Goal: Task Accomplishment & Management: Manage account settings

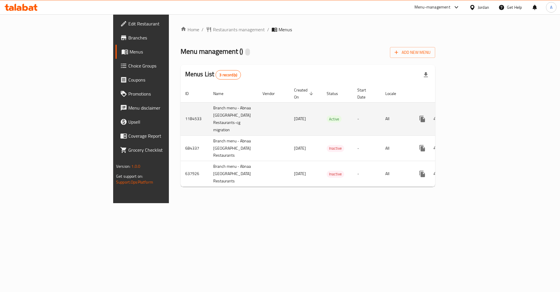
click at [467, 116] on icon "enhanced table" at bounding box center [464, 118] width 5 height 5
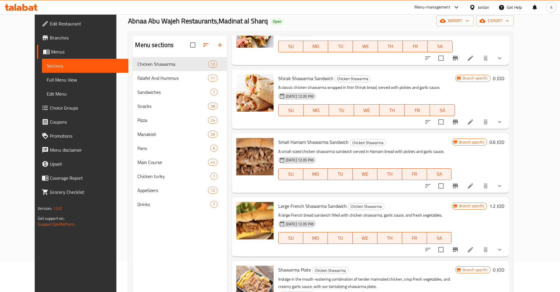
scroll to position [82, 0]
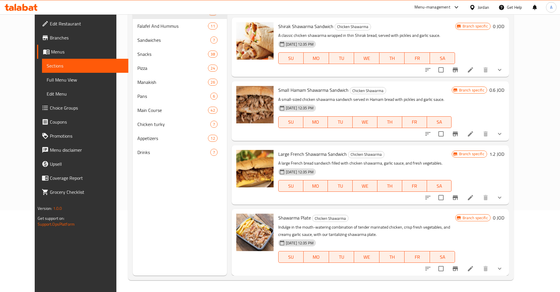
click at [458, 267] on icon "Branch-specific-item" at bounding box center [455, 268] width 5 height 5
click at [463, 264] on button "Branch-specific-item" at bounding box center [456, 268] width 14 height 14
click at [458, 268] on icon "Branch-specific-item" at bounding box center [455, 268] width 5 height 5
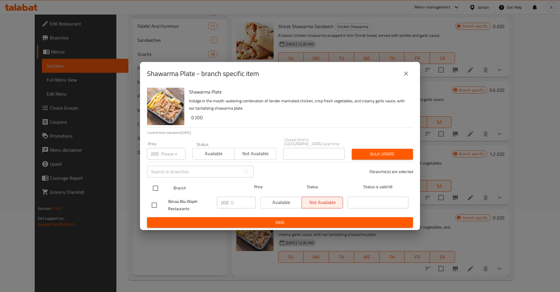
click at [160, 189] on input "checkbox" at bounding box center [155, 188] width 12 height 12
checkbox input "true"
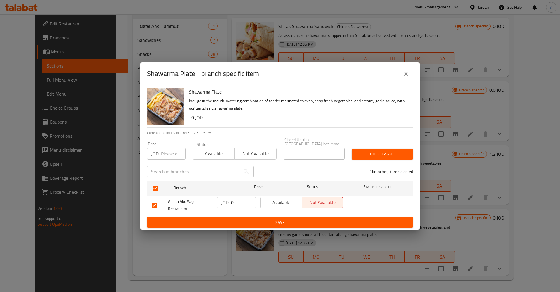
click at [226, 200] on p "JOD" at bounding box center [225, 202] width 8 height 7
click at [235, 201] on input "0" at bounding box center [243, 202] width 25 height 12
type button "0"
type button "1"
click at [287, 219] on span "Save" at bounding box center [280, 222] width 257 height 7
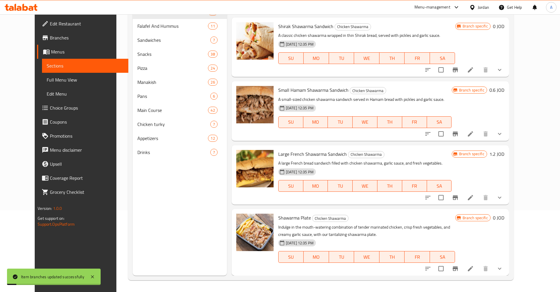
click at [505, 218] on div "Branch specific 0 JOD" at bounding box center [480, 217] width 49 height 8
click at [505, 218] on h6 "0 JOD" at bounding box center [498, 217] width 11 height 8
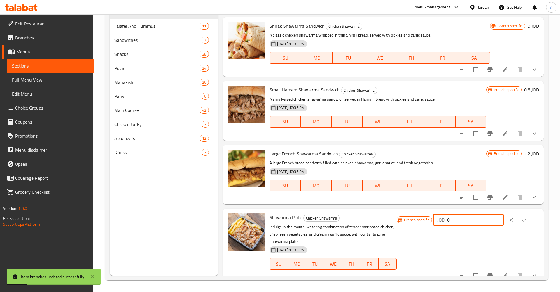
click at [458, 217] on input "0" at bounding box center [475, 220] width 57 height 12
type input "3"
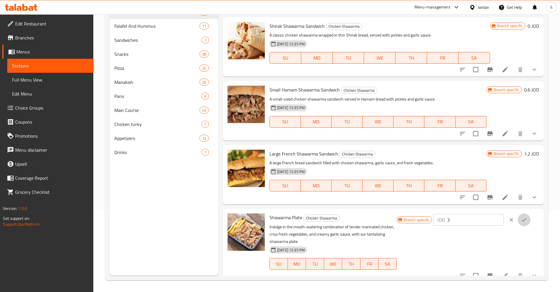
click button "ok" at bounding box center [524, 219] width 13 height 13
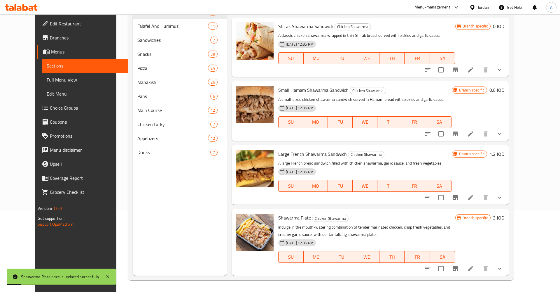
click at [458, 267] on icon "Branch-specific-item" at bounding box center [455, 268] width 5 height 5
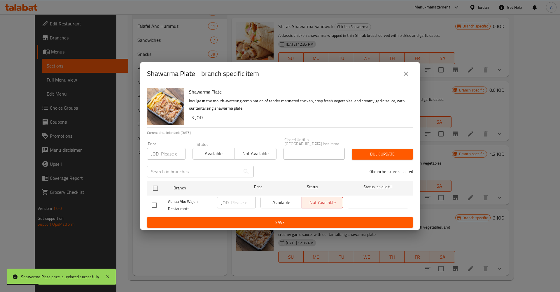
click at [287, 201] on div "Available Not available" at bounding box center [302, 202] width 83 height 12
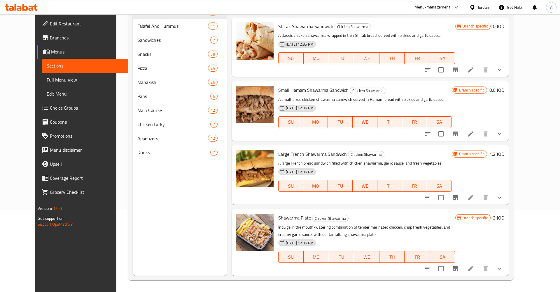
click at [458, 267] on icon "Branch-specific-item" at bounding box center [455, 268] width 5 height 5
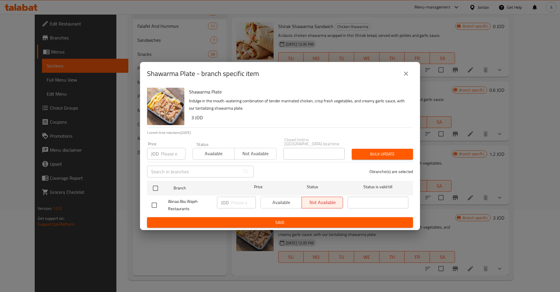
click at [263, 202] on div "Available Not available" at bounding box center [302, 202] width 83 height 12
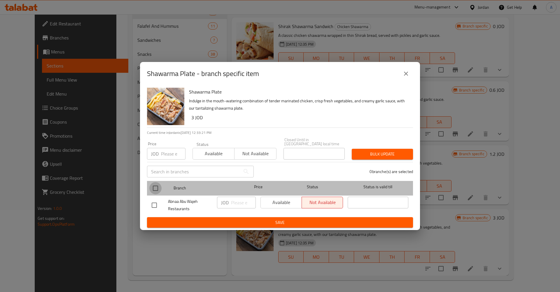
click at [153, 185] on input "checkbox" at bounding box center [155, 188] width 12 height 12
checkbox input "true"
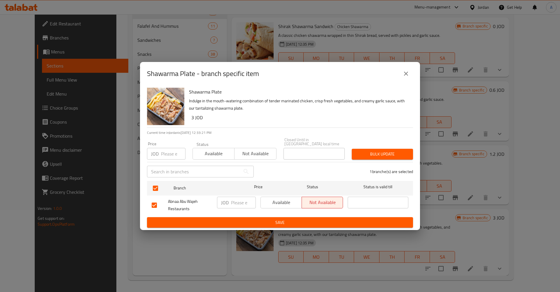
click at [274, 202] on span "Available" at bounding box center [281, 202] width 36 height 8
click at [281, 220] on span "Save" at bounding box center [280, 222] width 257 height 7
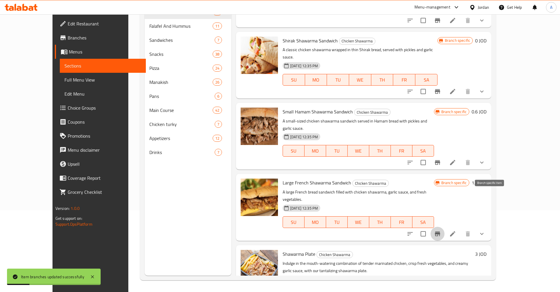
click at [440, 231] on icon "Branch-specific-item" at bounding box center [437, 233] width 5 height 5
click at [487, 178] on h6 "1.2 JOD" at bounding box center [479, 182] width 15 height 8
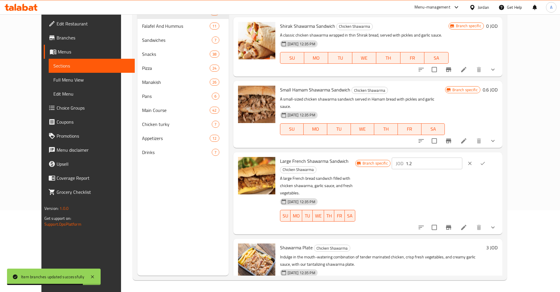
click at [454, 157] on input "1.2" at bounding box center [434, 163] width 57 height 12
type input "1.75"
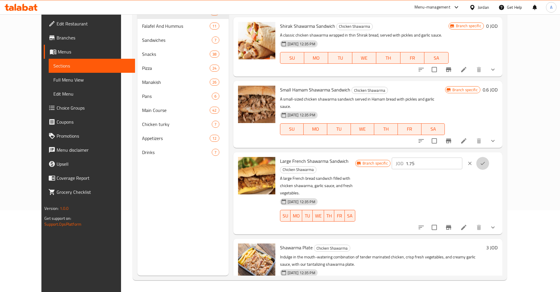
click button "ok" at bounding box center [483, 163] width 13 height 13
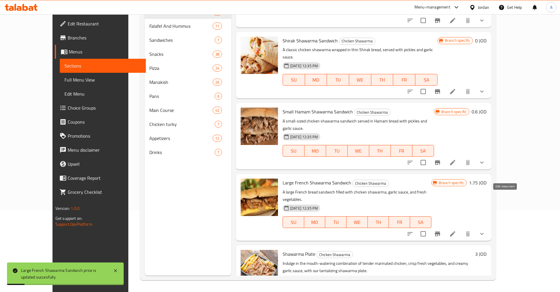
click at [456, 231] on icon at bounding box center [452, 233] width 5 height 5
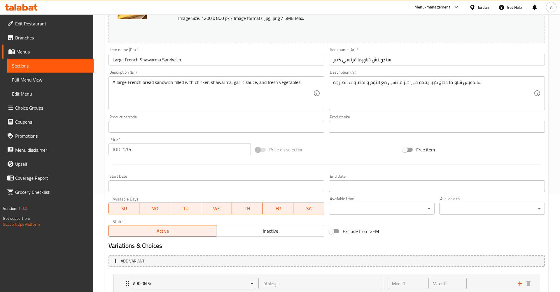
scroll to position [119, 0]
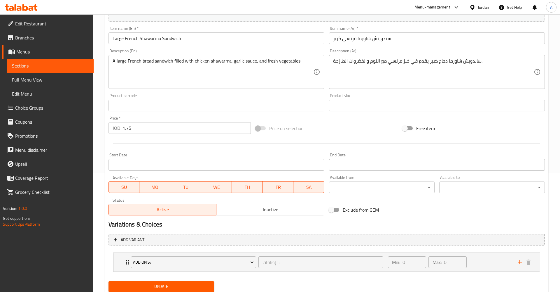
click at [17, 67] on span "Sections" at bounding box center [50, 65] width 77 height 7
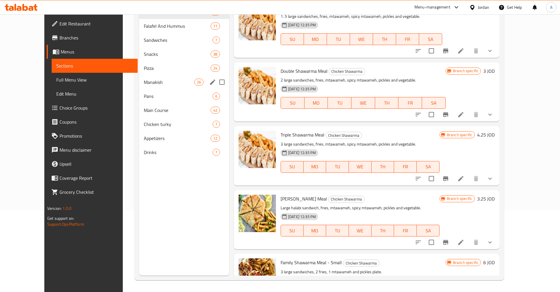
scroll to position [91, 0]
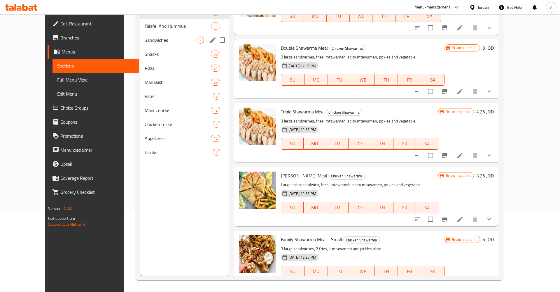
click at [140, 44] on div "Sandwiches 7" at bounding box center [185, 40] width 90 height 14
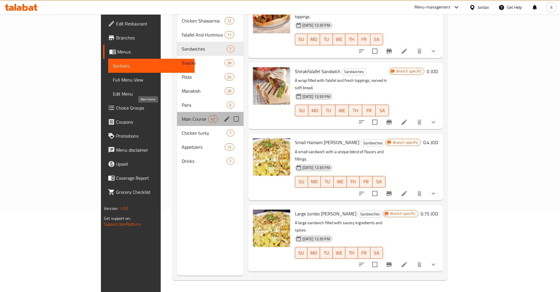
click at [182, 115] on span "Main Course" at bounding box center [195, 118] width 27 height 7
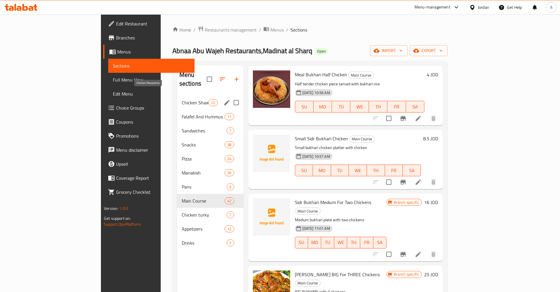
click at [182, 99] on span "Chicken Shawarma" at bounding box center [195, 102] width 27 height 7
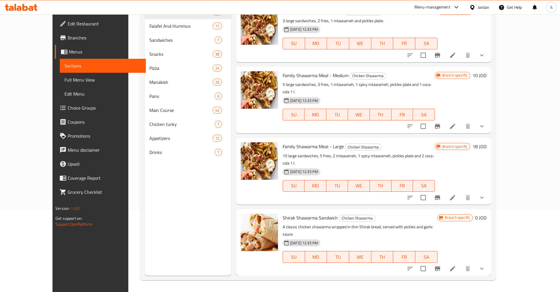
scroll to position [496, 0]
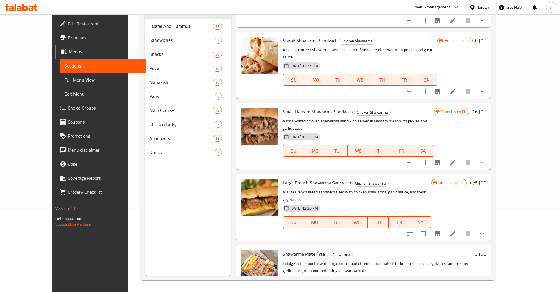
click at [440, 231] on icon "Branch-specific-item" at bounding box center [437, 233] width 5 height 5
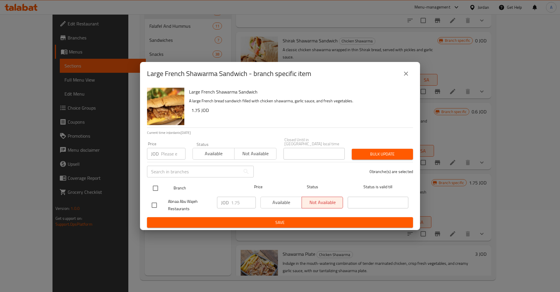
click at [152, 183] on input "checkbox" at bounding box center [155, 188] width 12 height 12
checkbox input "true"
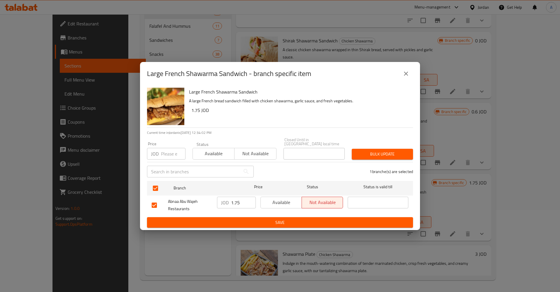
drag, startPoint x: 219, startPoint y: 198, endPoint x: 244, endPoint y: 201, distance: 25.3
click at [220, 198] on div "JOD 1.75 ​" at bounding box center [236, 202] width 39 height 12
click at [244, 201] on input "1.75" at bounding box center [243, 202] width 25 height 12
type button "0"
type button "1"
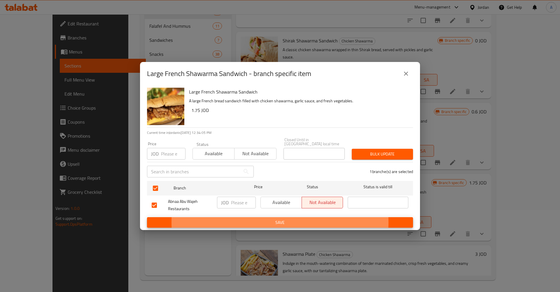
click at [147, 217] on button "Save" at bounding box center [280, 222] width 266 height 11
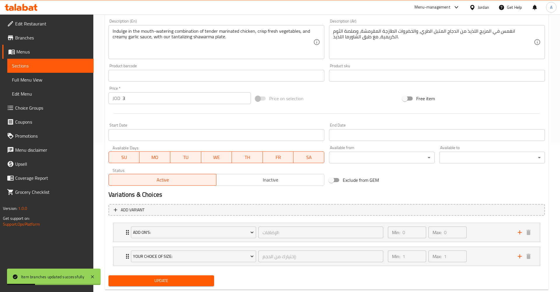
scroll to position [163, 0]
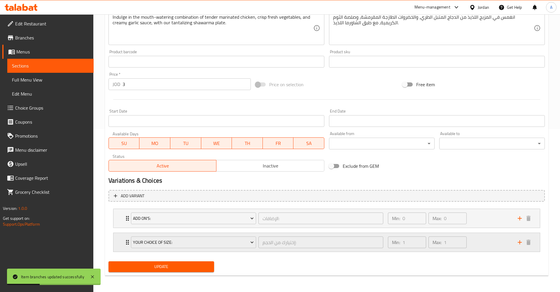
click at [480, 240] on div "Min: 1 ​ Max: 1 ​" at bounding box center [450, 242] width 130 height 19
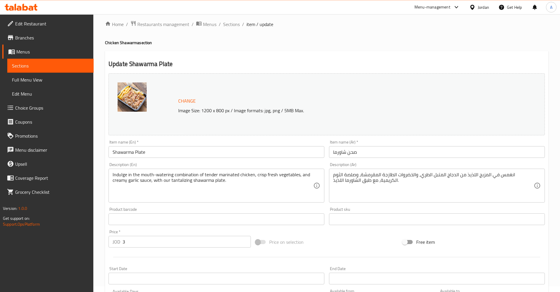
scroll to position [0, 0]
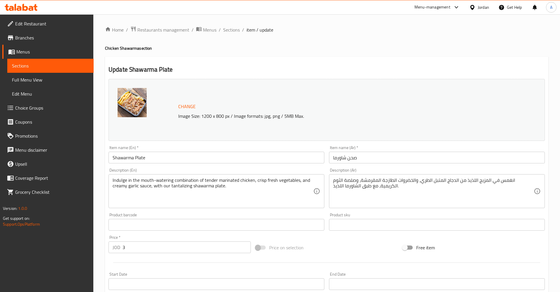
click at [27, 38] on span "Branches" at bounding box center [52, 37] width 74 height 7
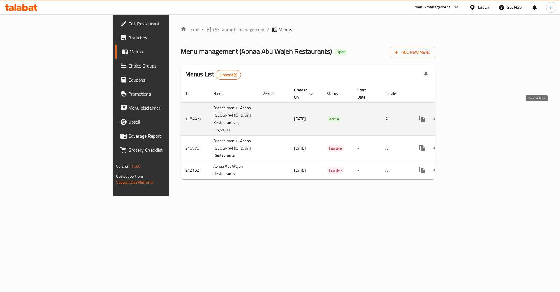
click at [468, 115] on icon "enhanced table" at bounding box center [464, 118] width 7 height 7
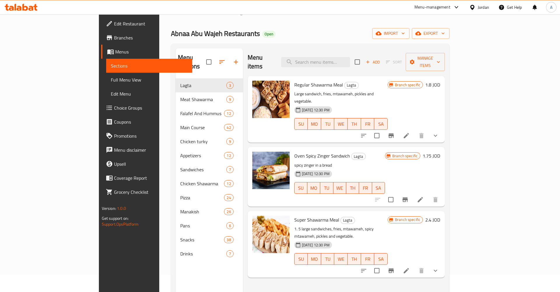
scroll to position [82, 0]
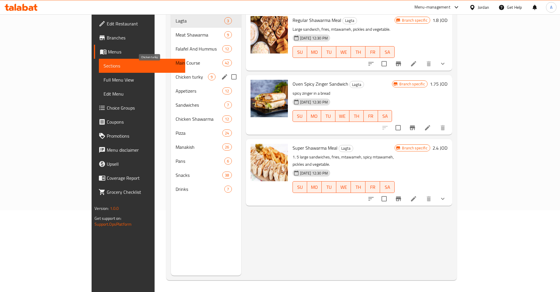
click at [176, 73] on span "Chicken turky" at bounding box center [192, 76] width 33 height 7
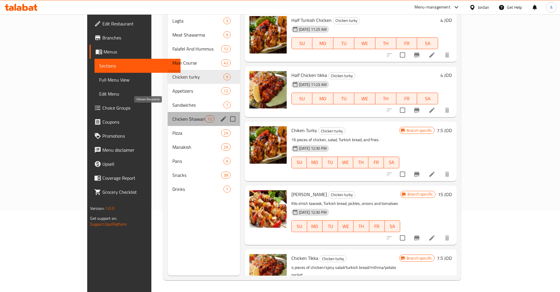
click at [172, 115] on span "Chicken Shawarma" at bounding box center [188, 118] width 32 height 7
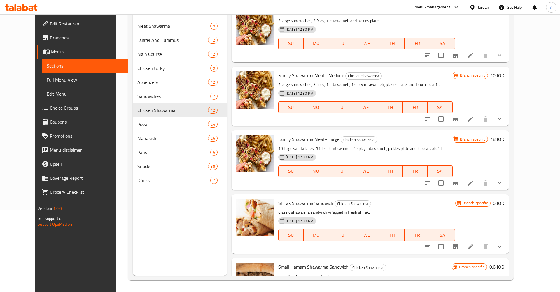
scroll to position [496, 0]
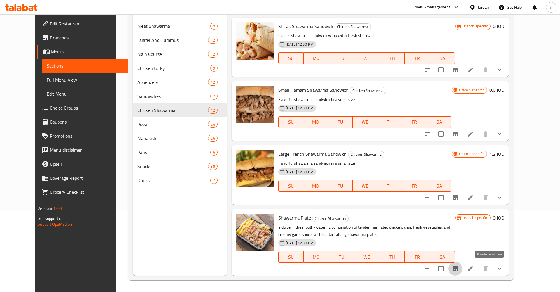
click at [463, 268] on button "Branch-specific-item" at bounding box center [456, 268] width 14 height 14
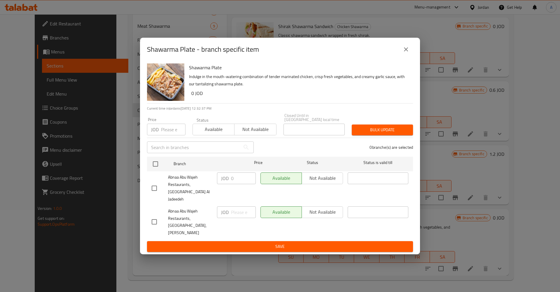
click at [219, 195] on div "JOD 0 ​" at bounding box center [236, 188] width 43 height 36
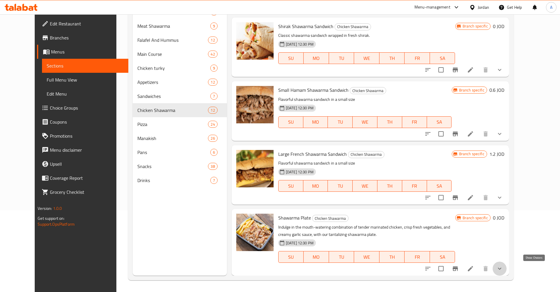
click at [503, 270] on icon "show more" at bounding box center [499, 268] width 7 height 7
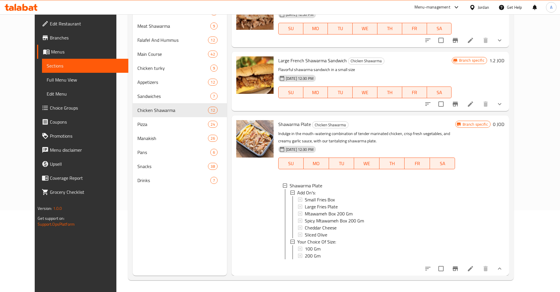
scroll to position [1, 0]
click at [474, 269] on icon at bounding box center [470, 268] width 7 height 7
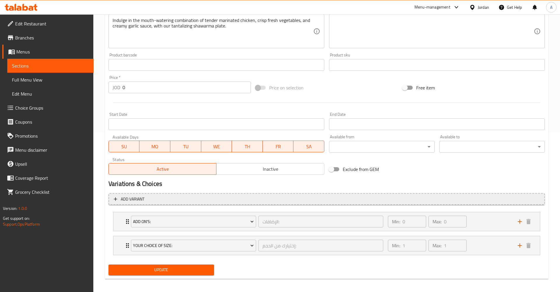
scroll to position [163, 0]
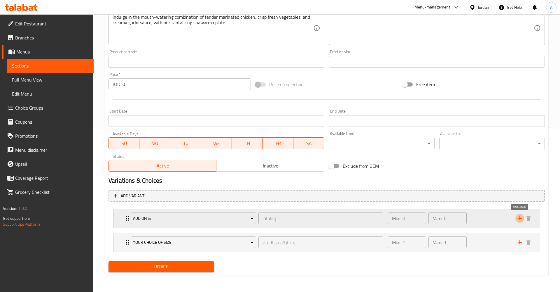
click at [522, 219] on icon "add" at bounding box center [520, 217] width 7 height 7
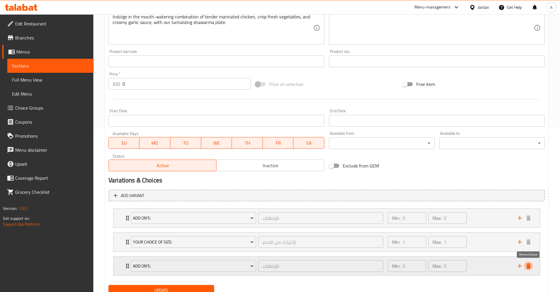
click at [531, 269] on icon "delete" at bounding box center [528, 265] width 7 height 7
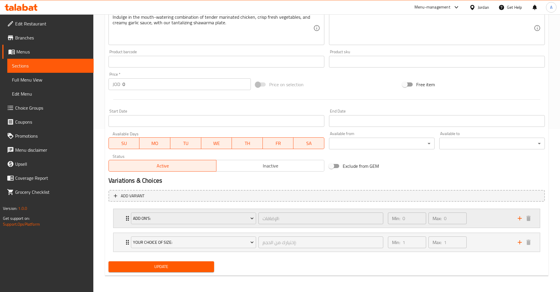
click at [486, 209] on div "Min: 0 ​ Max: 0 ​" at bounding box center [450, 218] width 130 height 19
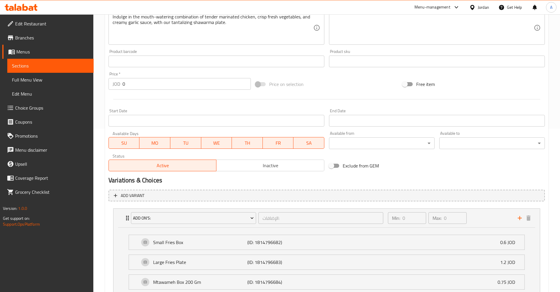
scroll to position [252, 0]
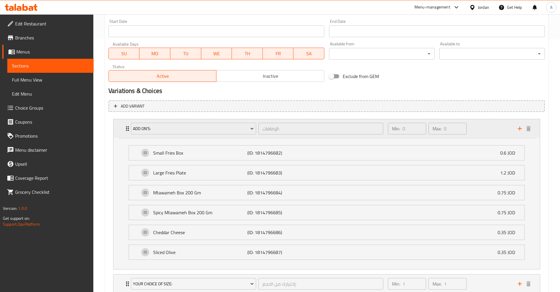
click at [494, 124] on div "Min: 0 ​ Max: 0 ​" at bounding box center [450, 128] width 130 height 19
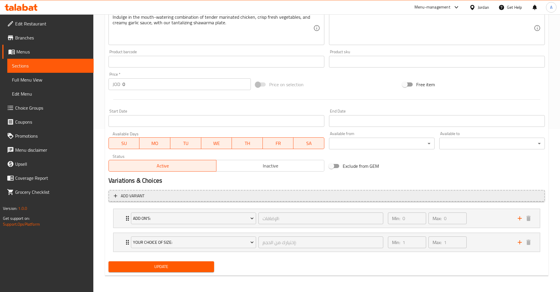
scroll to position [163, 0]
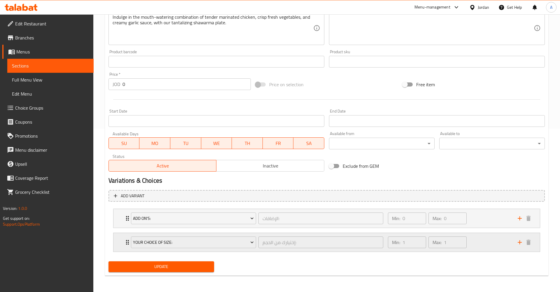
click at [487, 241] on div "Min: 1 ​ Max: 1 ​" at bounding box center [450, 242] width 130 height 19
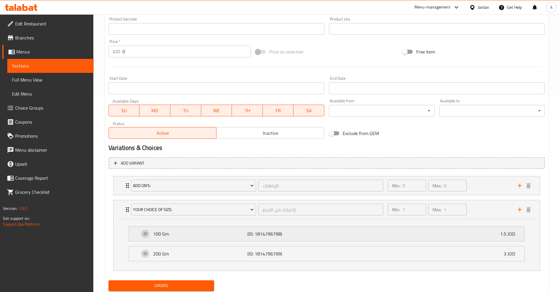
scroll to position [215, 0]
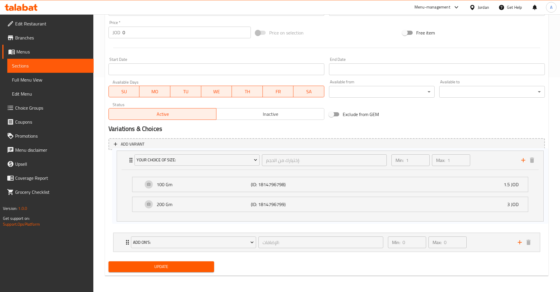
drag, startPoint x: 478, startPoint y: 184, endPoint x: 482, endPoint y: 152, distance: 32.6
click at [482, 152] on div "Add variant Add On's: الإضافات: ​ Min: 0 ​ Max: 0 ​ Small Fries Box (ID: 181479…" at bounding box center [326, 197] width 441 height 123
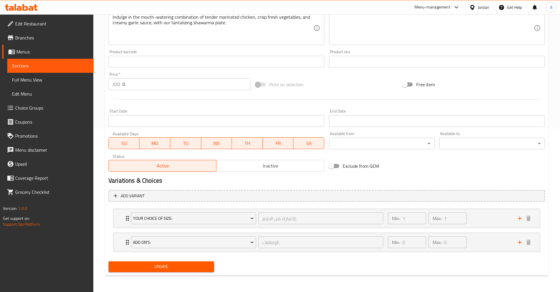
scroll to position [163, 0]
